Goal: Transaction & Acquisition: Purchase product/service

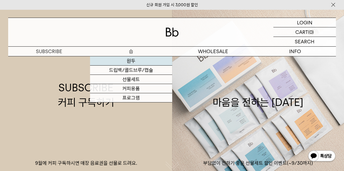
click at [135, 59] on link "원두" at bounding box center [131, 61] width 82 height 9
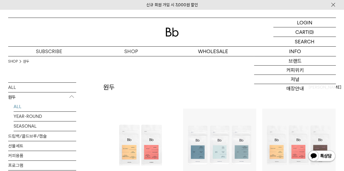
drag, startPoint x: 342, startPoint y: 39, endPoint x: 343, endPoint y: 44, distance: 5.0
click at [343, 44] on div "LOGIN 로그인 LOGIN 로그인 CART 장바구니 (0) SEARCH 검색 검색폼 ** 추천상품" at bounding box center [172, 33] width 344 height 47
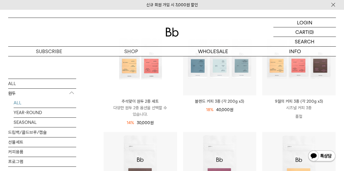
scroll to position [93, 0]
